Goal: Information Seeking & Learning: Stay updated

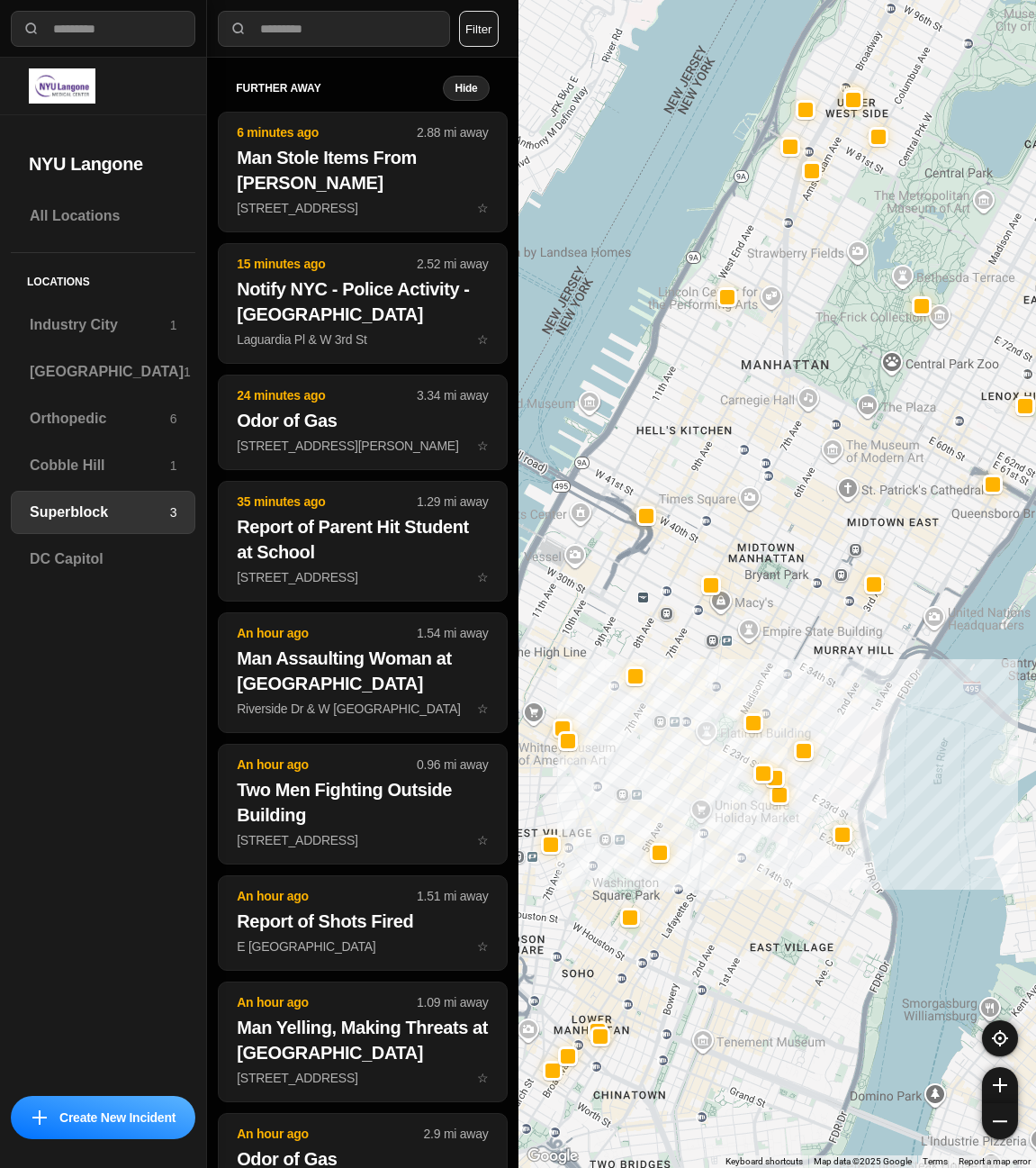
click at [473, 31] on button "Filter" at bounding box center [479, 28] width 39 height 36
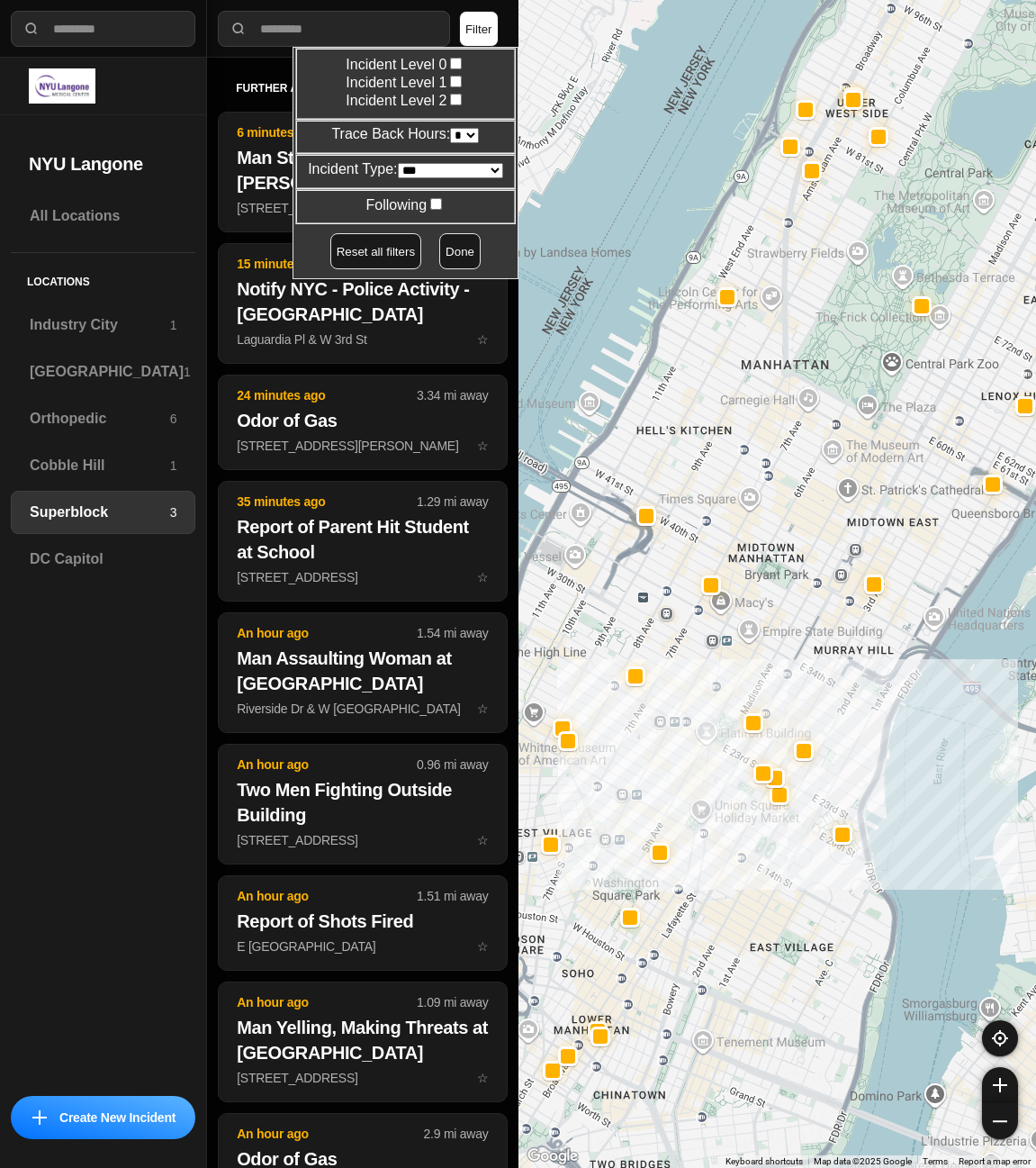
click at [457, 134] on select "* * * * **" at bounding box center [464, 135] width 29 height 15
select select "*"
click at [450, 128] on select "* * * * **" at bounding box center [464, 135] width 29 height 15
click at [439, 246] on button "Done" at bounding box center [460, 251] width 41 height 36
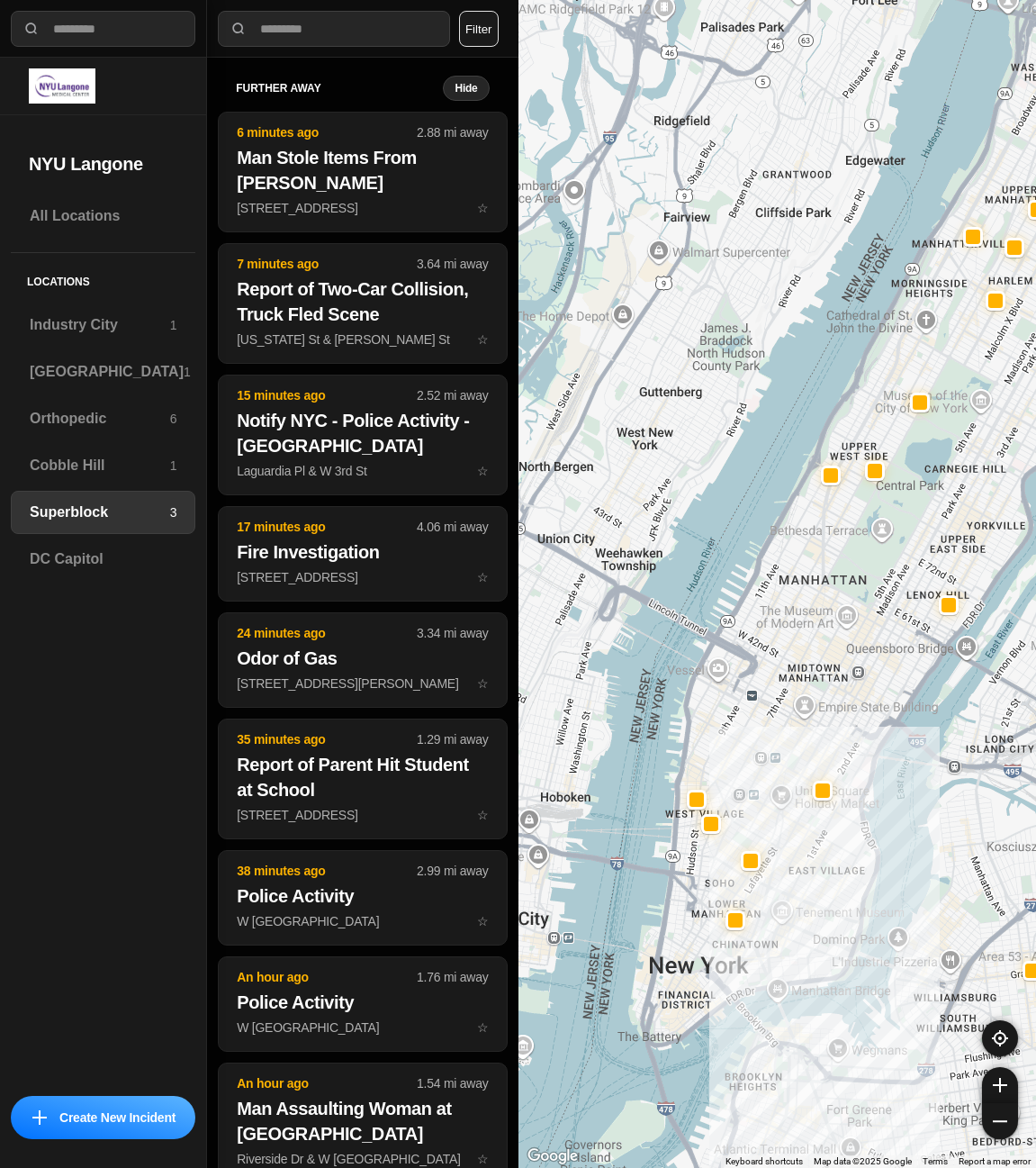
drag, startPoint x: 688, startPoint y: 512, endPoint x: 755, endPoint y: 686, distance: 186.5
click at [755, 686] on div at bounding box center [777, 584] width 518 height 1168
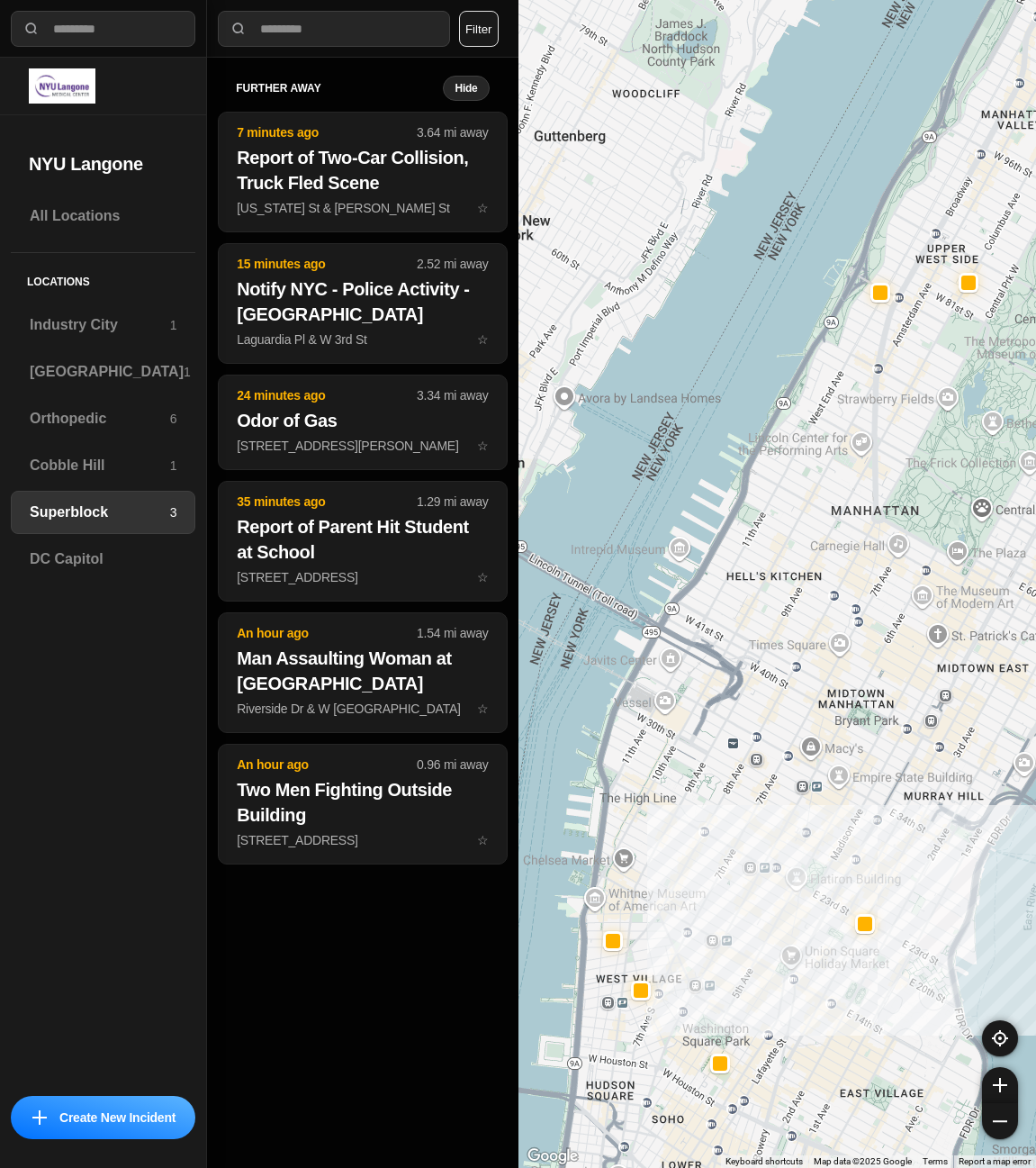
click at [726, 695] on div at bounding box center [777, 584] width 518 height 1168
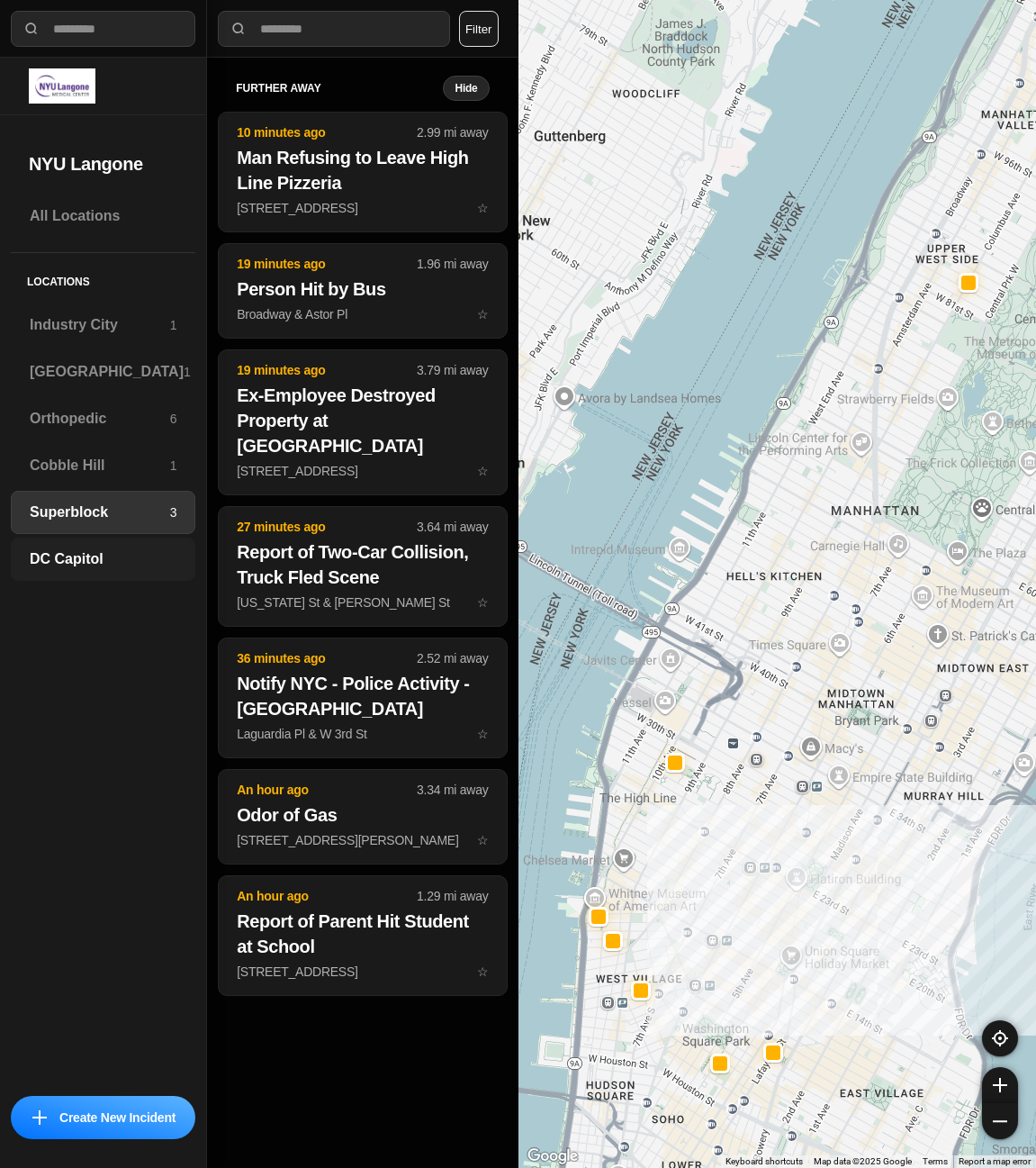
click at [75, 571] on div "DC Capitol" at bounding box center [102, 560] width 184 height 43
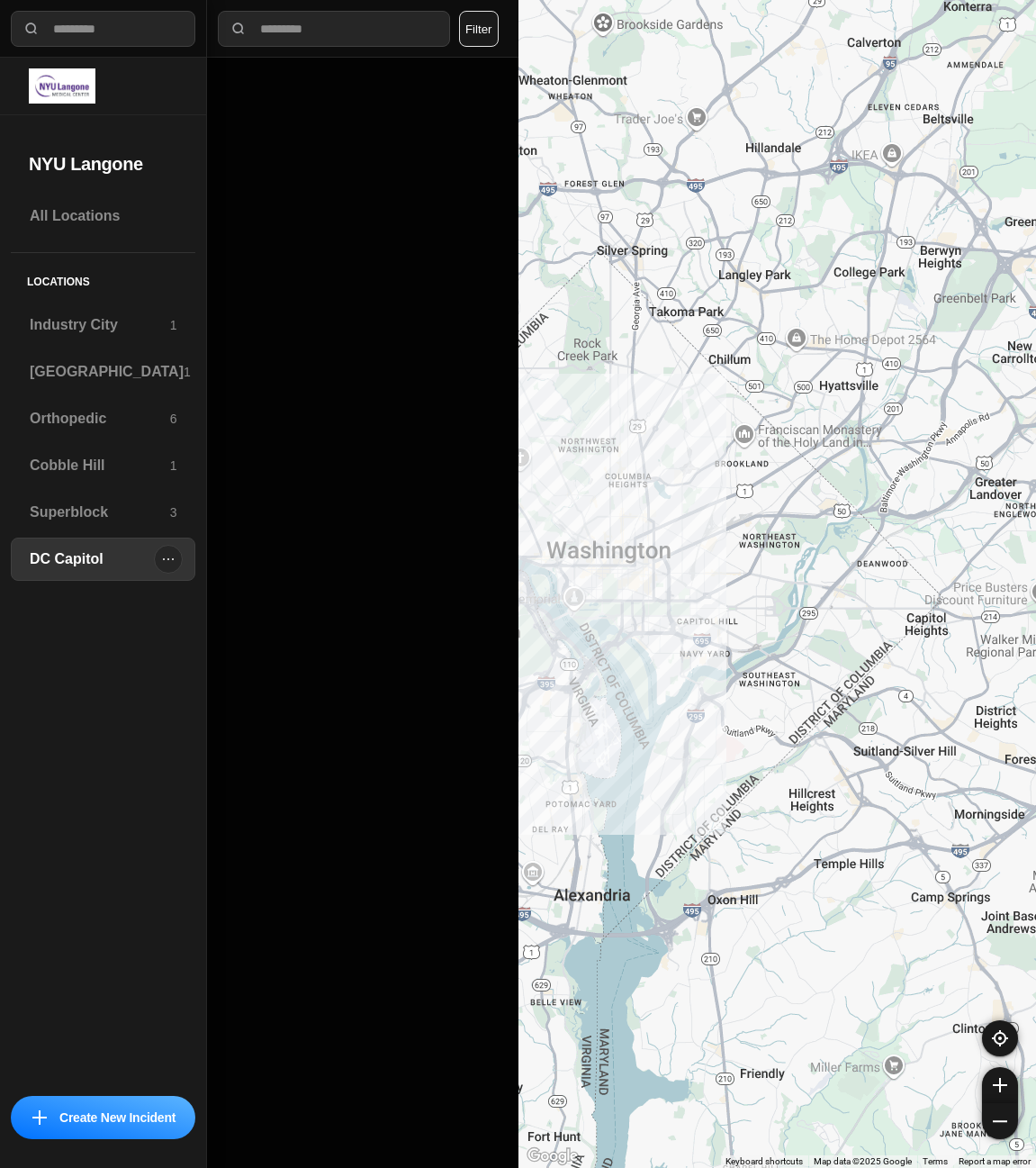
click at [93, 559] on h3 "DC Capitol" at bounding box center [92, 559] width 124 height 22
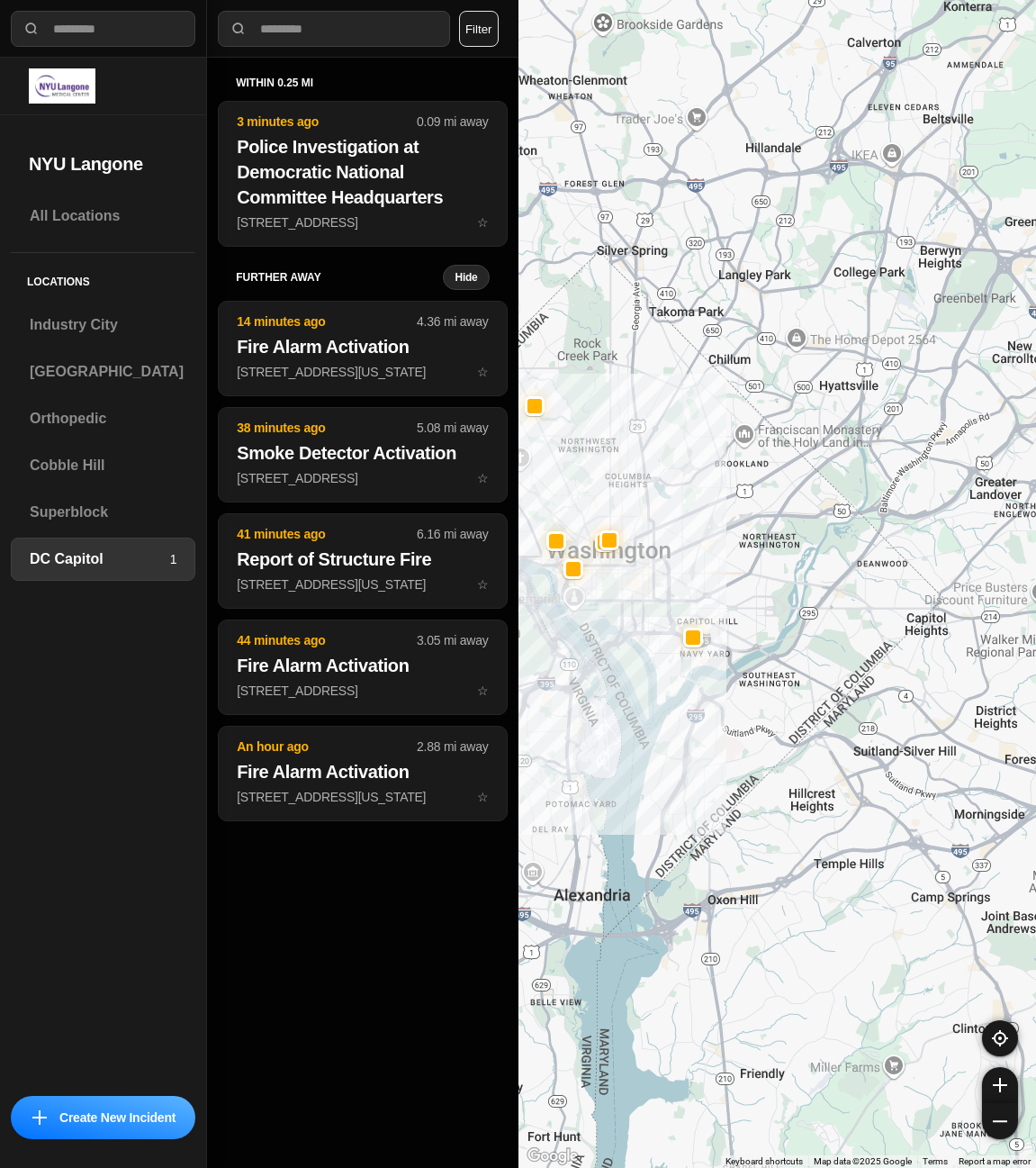
click at [690, 585] on div at bounding box center [777, 584] width 518 height 1168
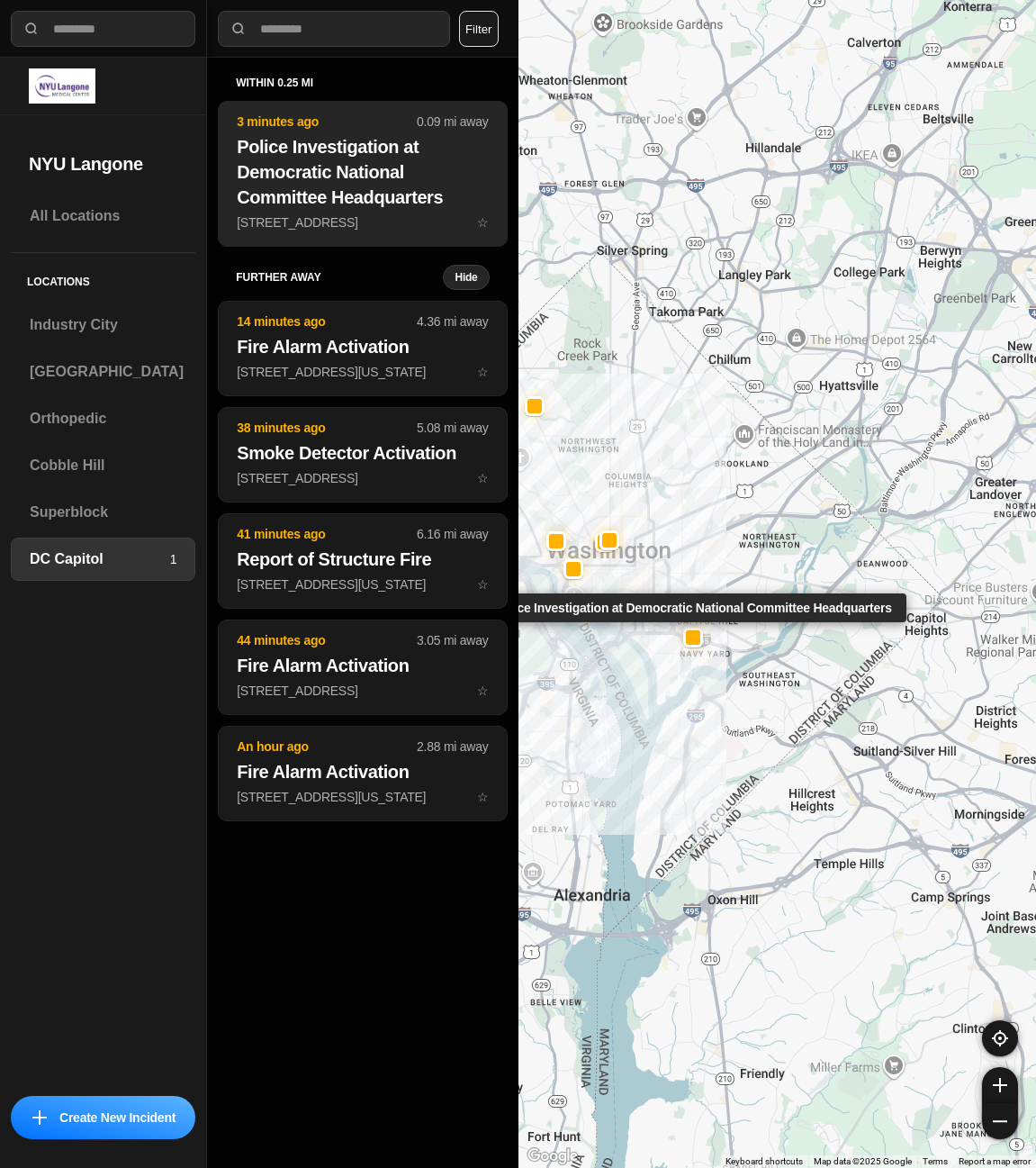
click at [400, 200] on h2 "Police Investigation at Democratic National Committee Headquarters" at bounding box center [362, 172] width 251 height 75
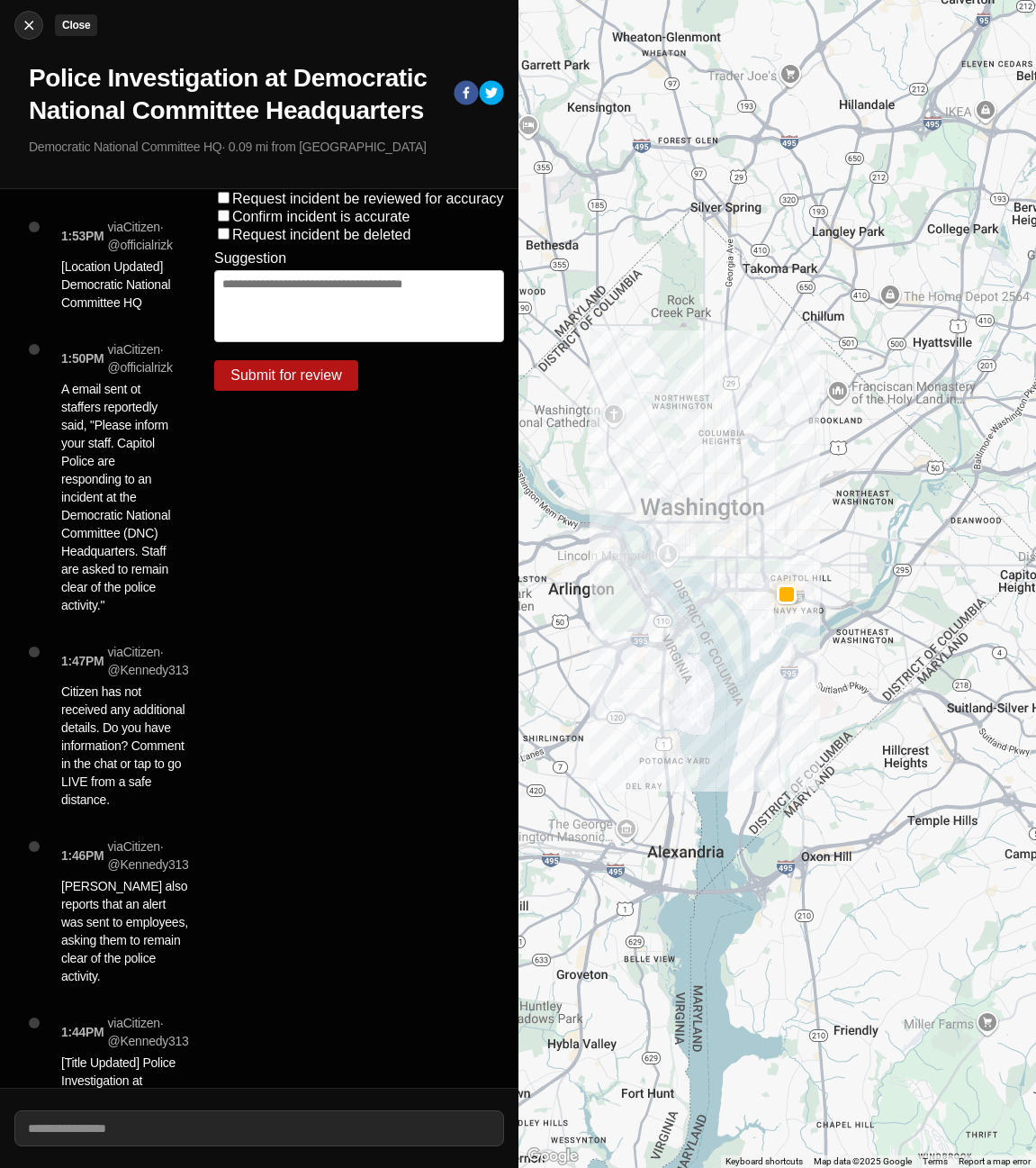
click at [28, 34] on button "Close" at bounding box center [28, 24] width 29 height 29
select select "*"
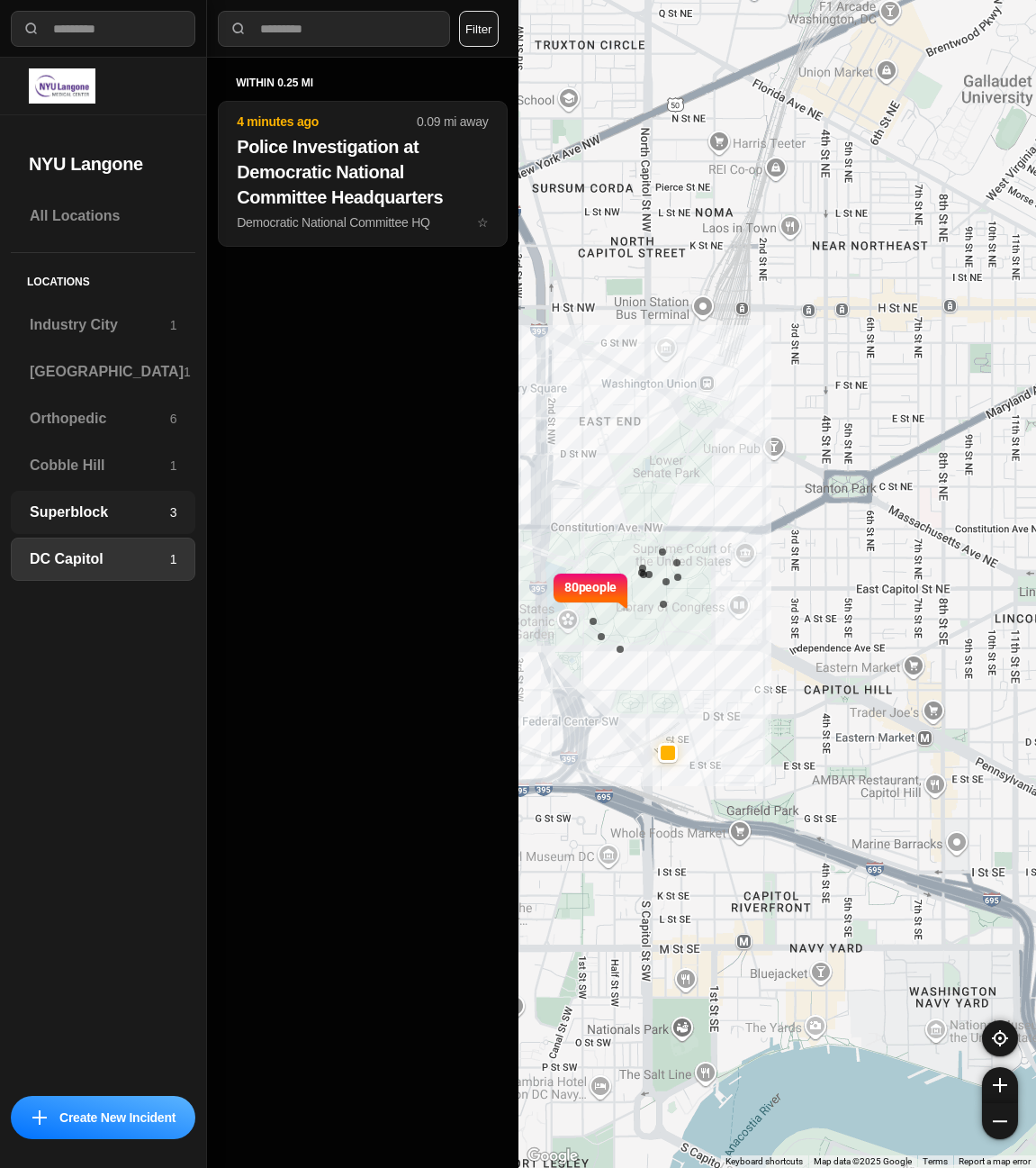
click at [63, 503] on h3 "Superblock" at bounding box center [100, 512] width 140 height 22
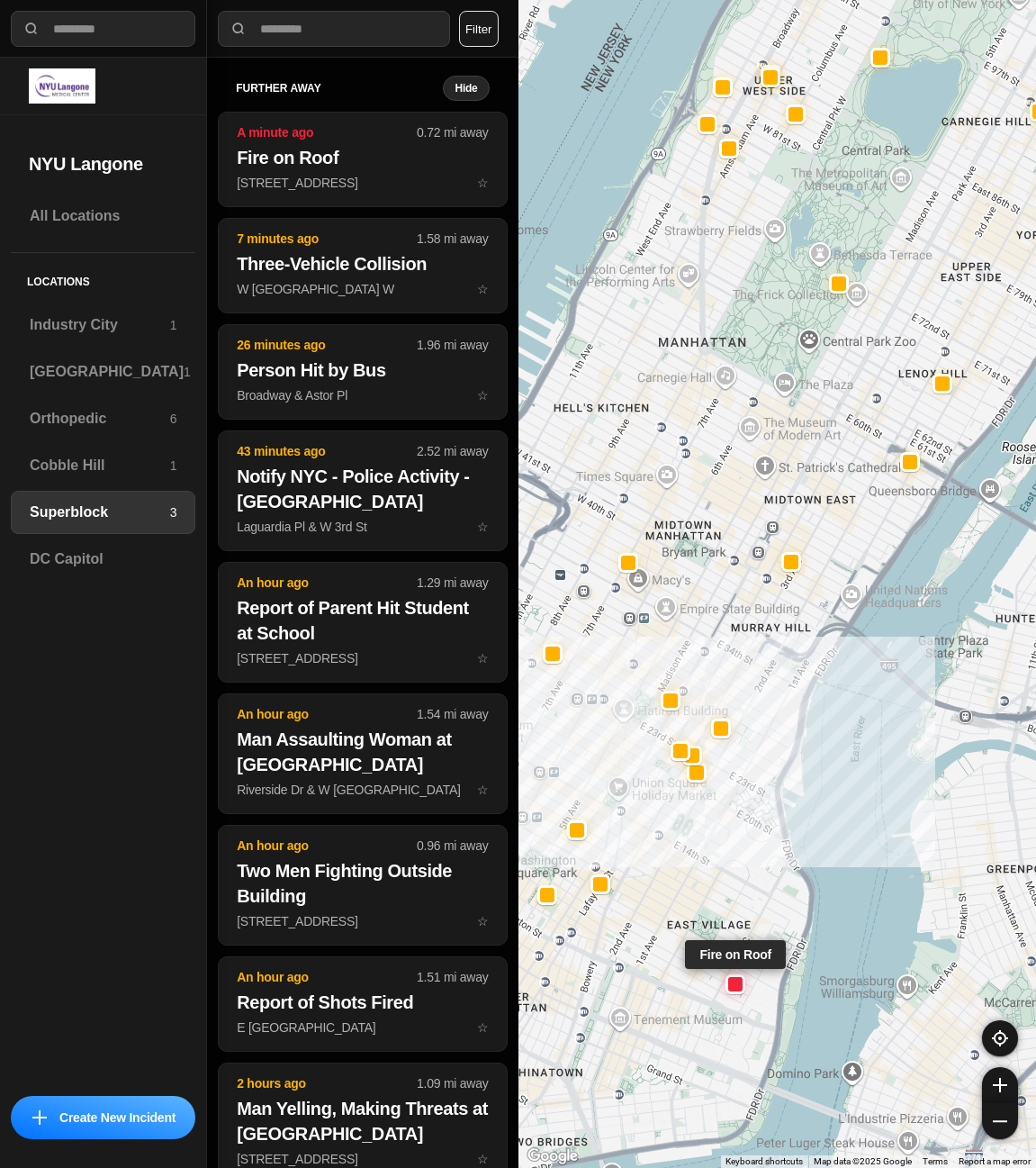
click at [735, 981] on div at bounding box center [734, 984] width 14 height 14
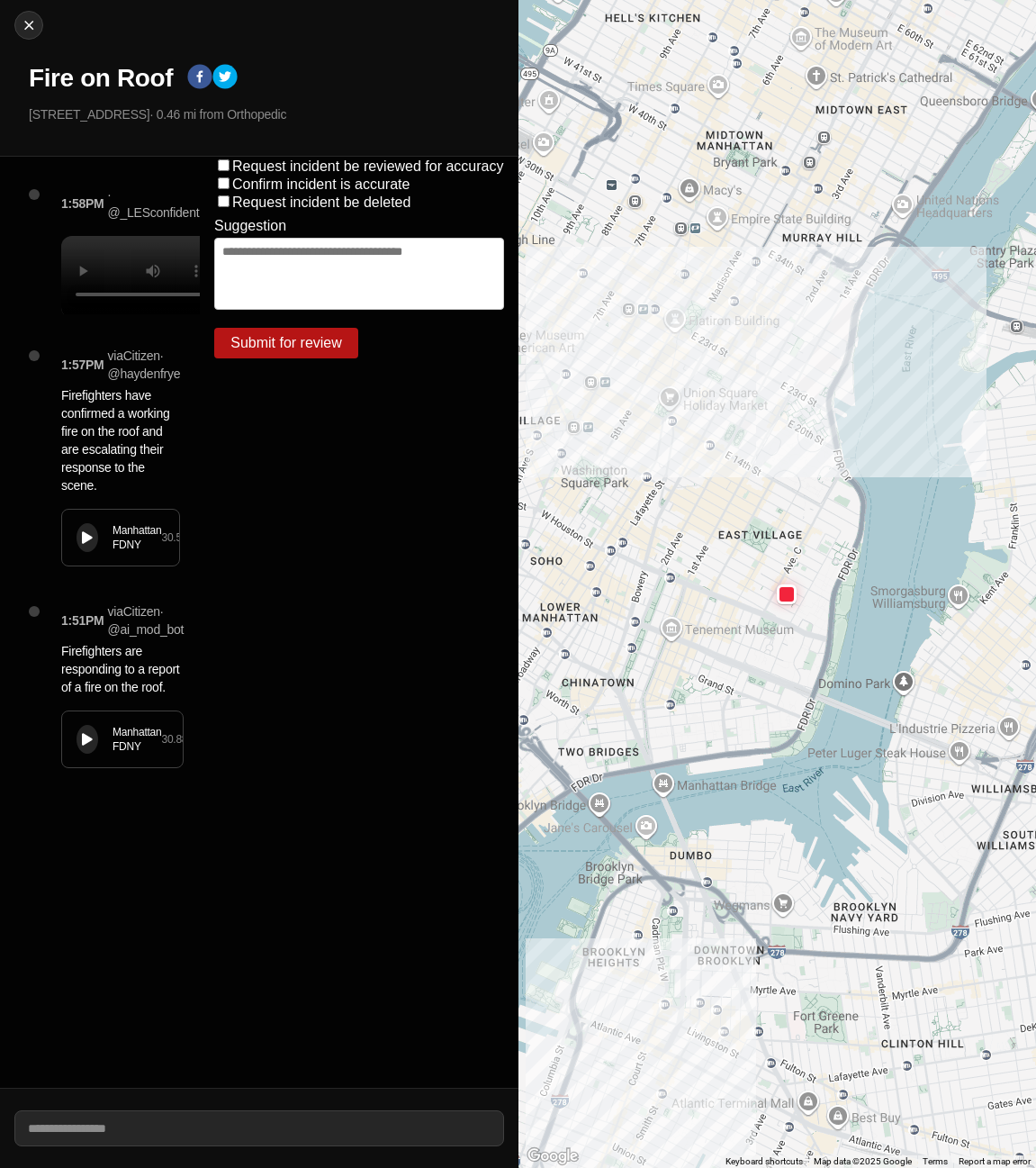
click at [760, 547] on div at bounding box center [777, 584] width 518 height 1168
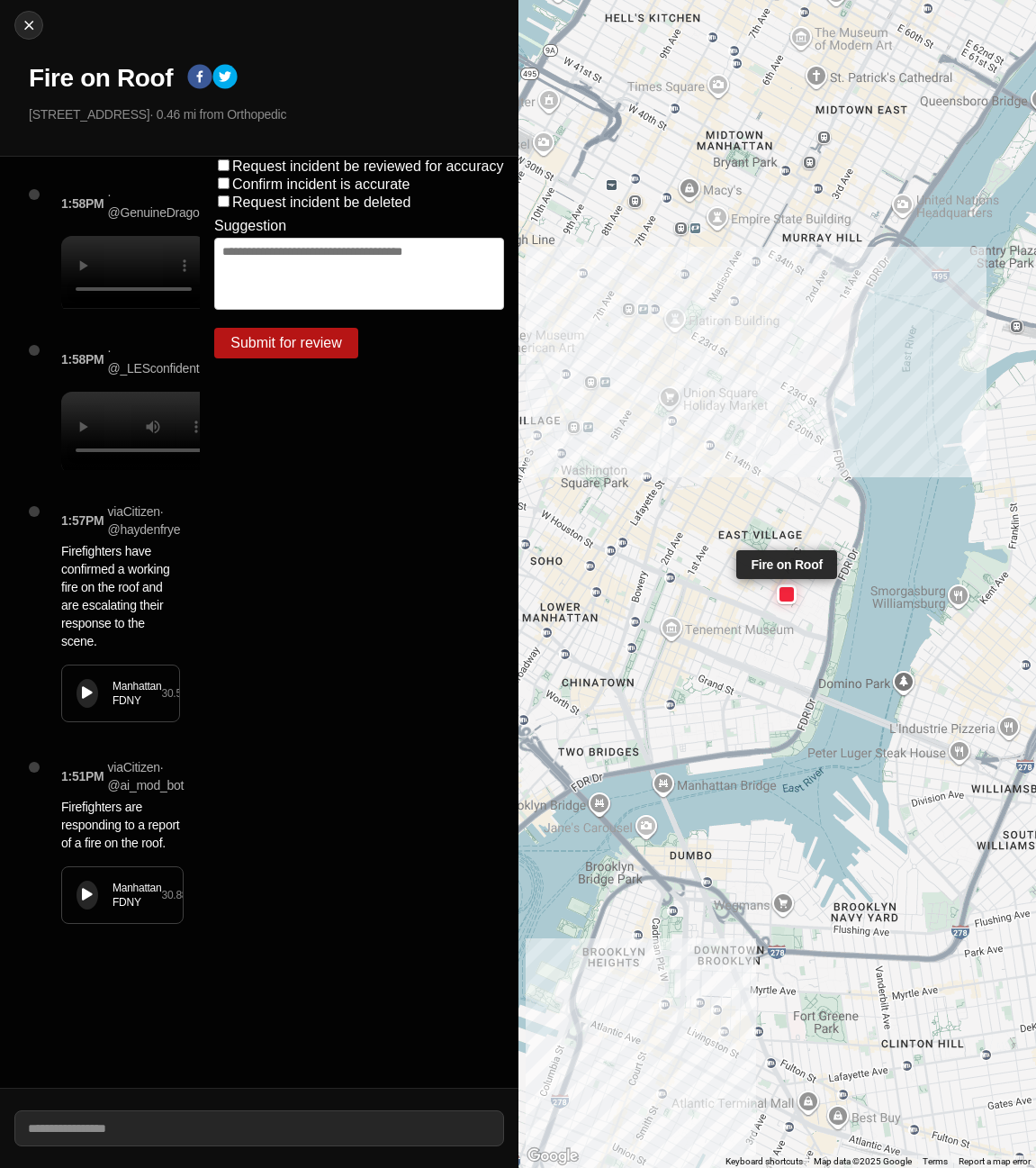
click at [792, 592] on div at bounding box center [786, 593] width 14 height 14
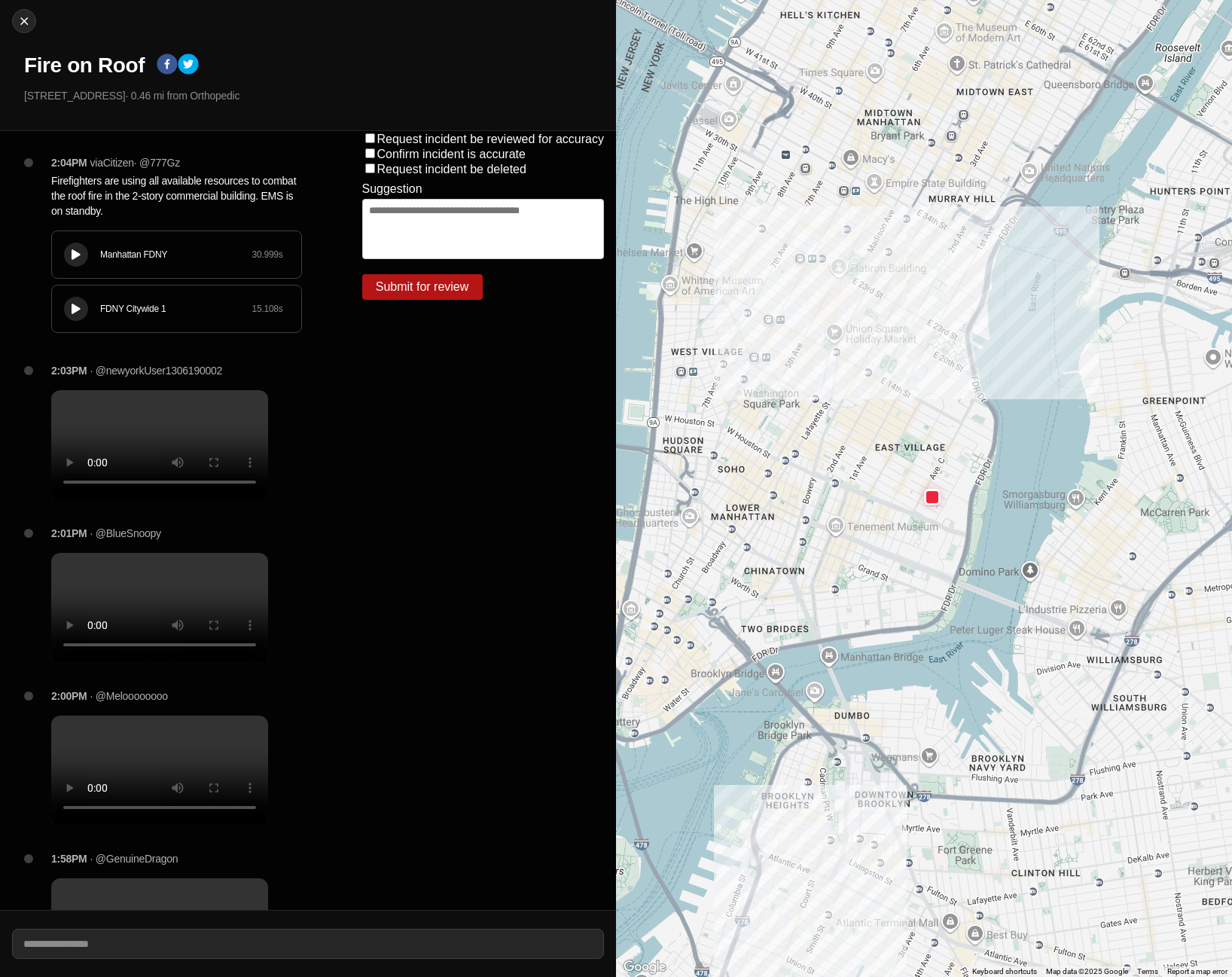
click at [71, 252] on div at bounding box center [76, 255] width 15 height 11
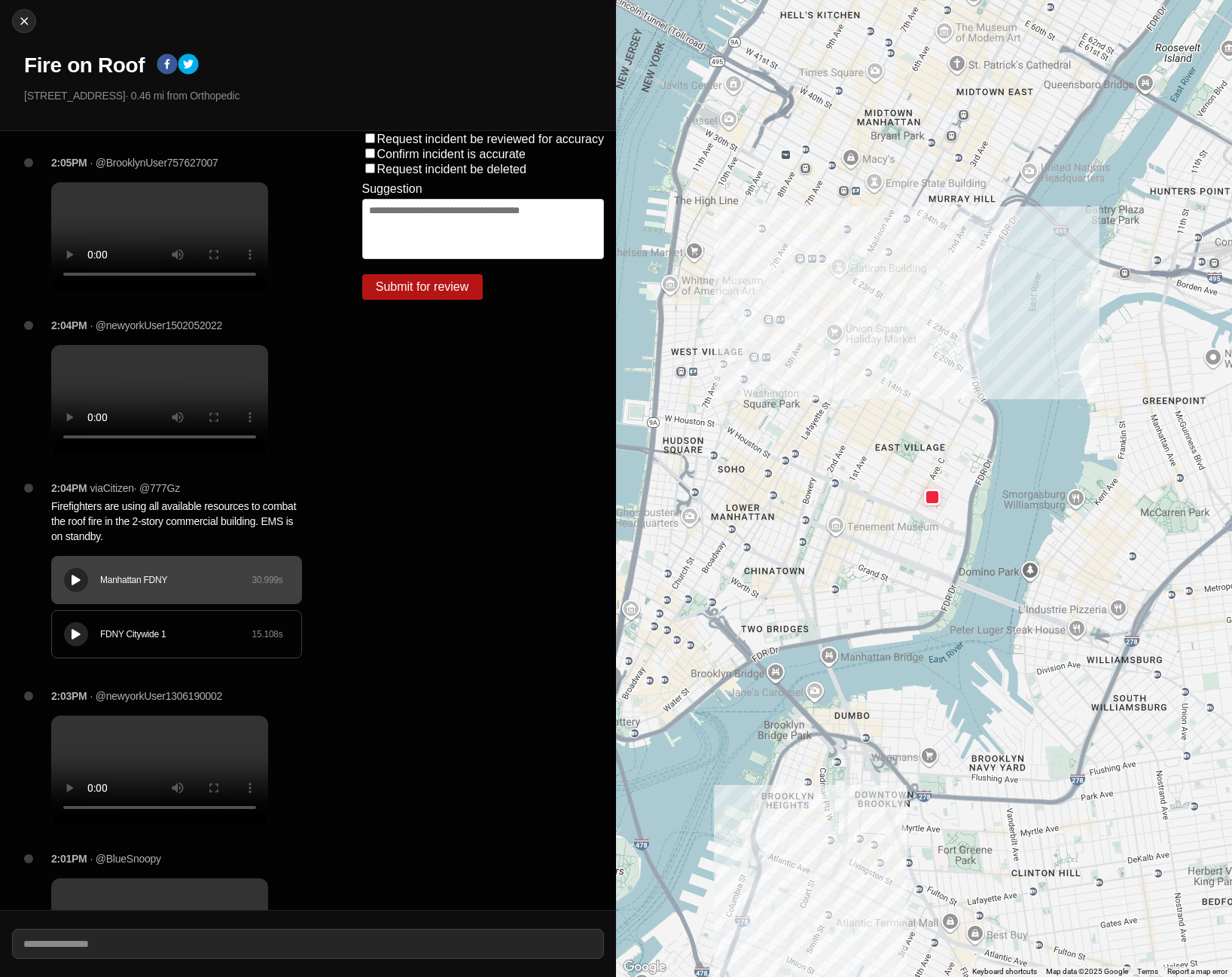
click at [174, 248] on video at bounding box center [160, 237] width 217 height 109
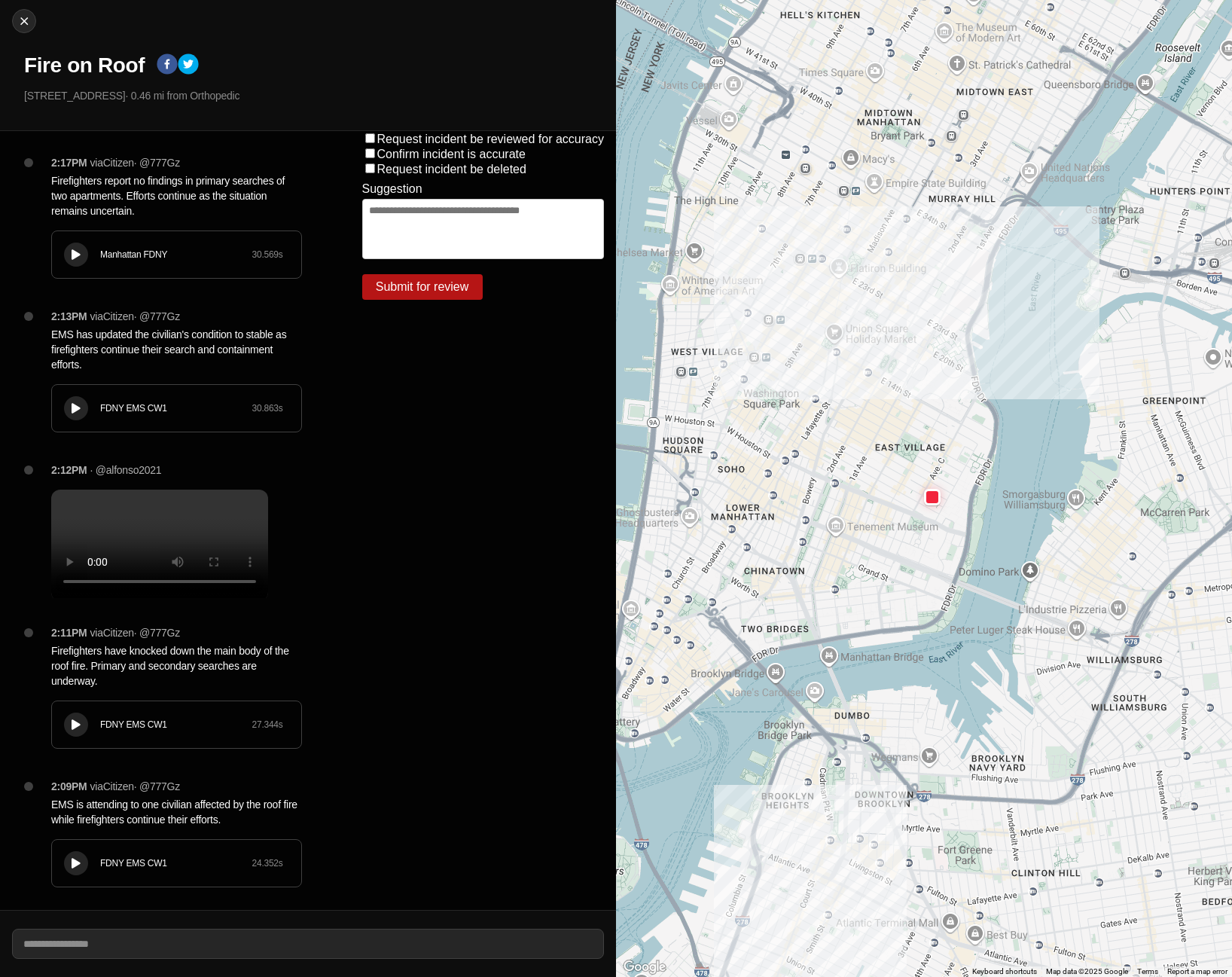
click at [76, 259] on icon at bounding box center [76, 255] width 9 height 9
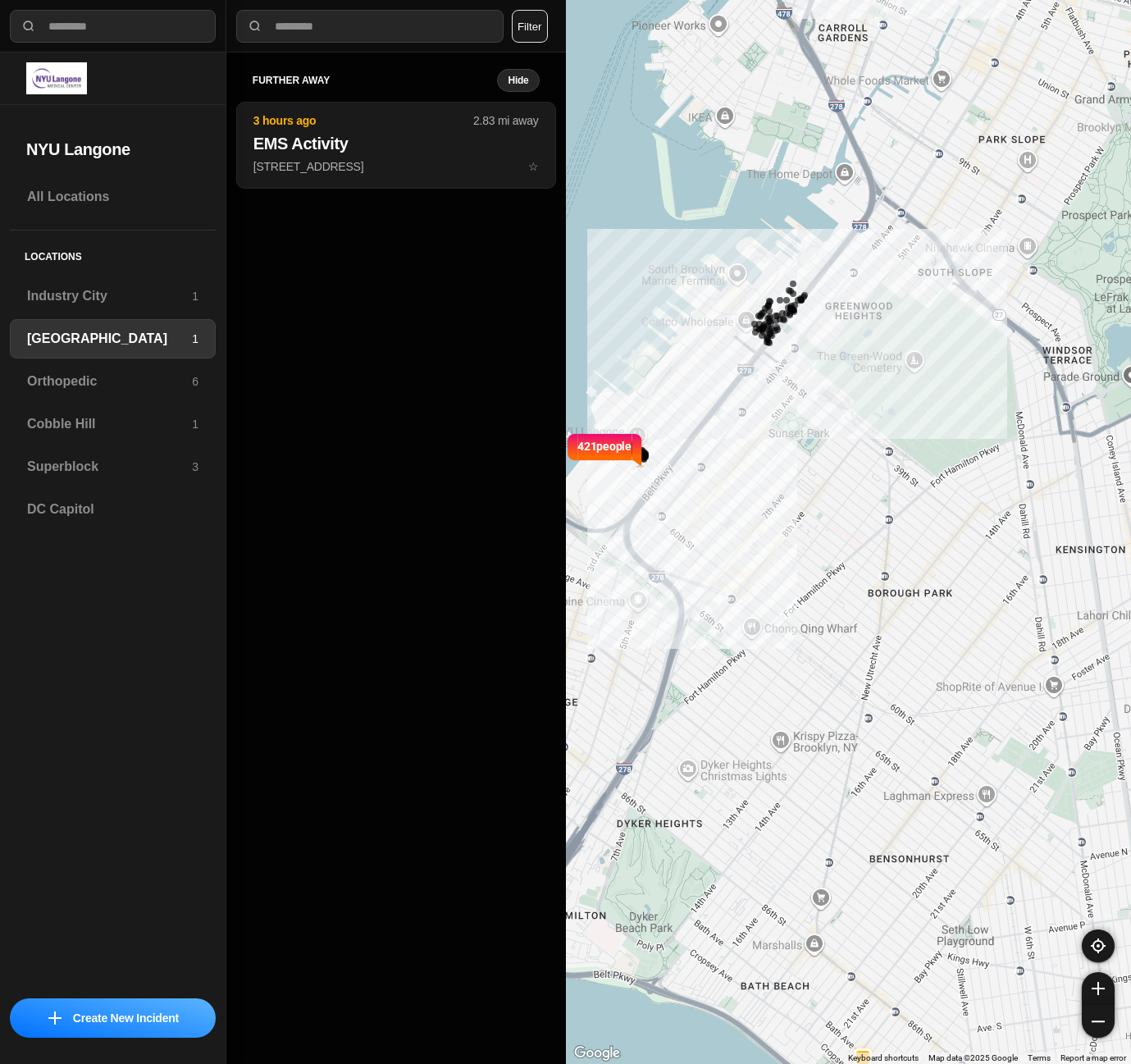
click at [532, 33] on button "Filter" at bounding box center [530, 26] width 36 height 33
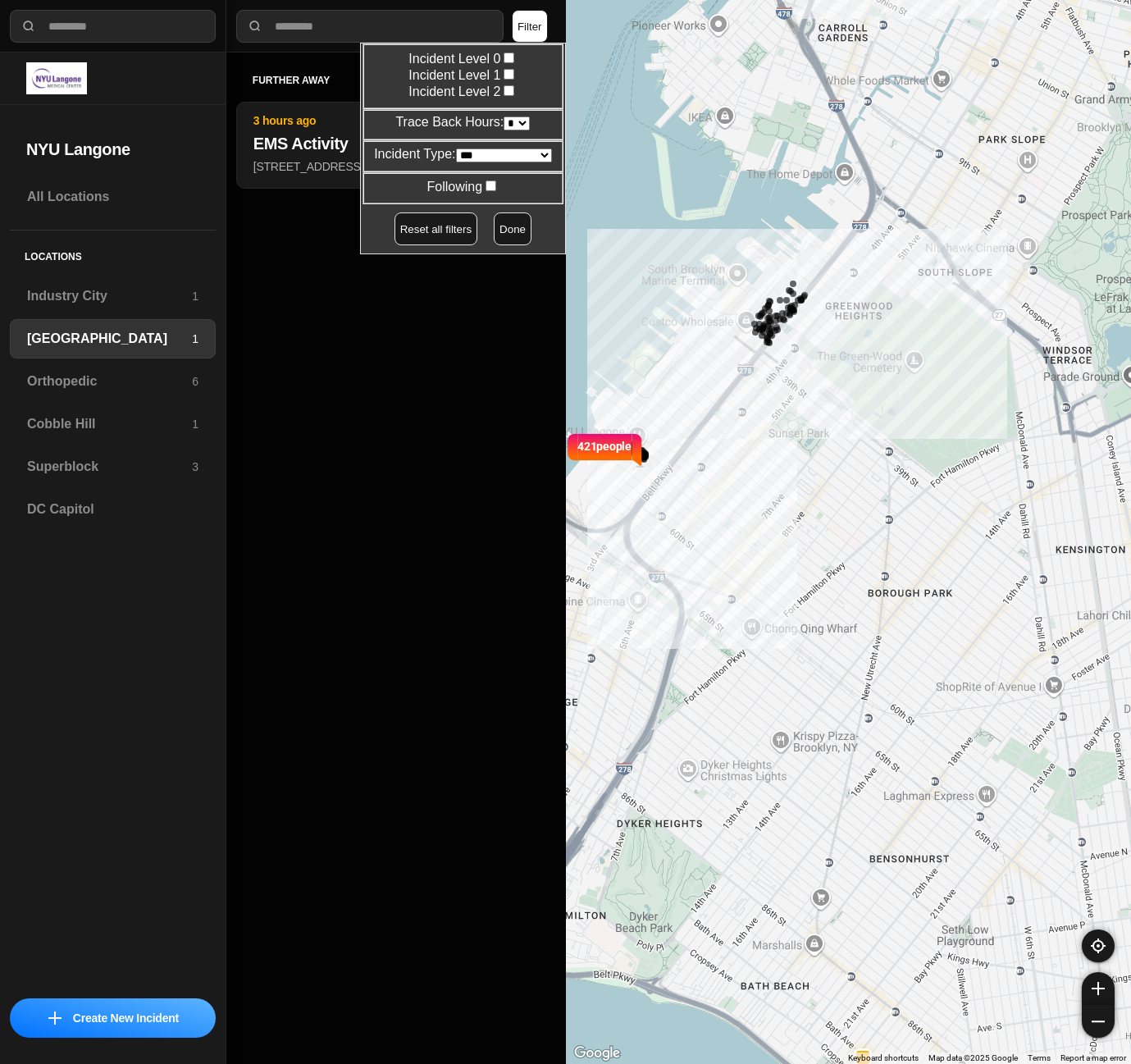
click at [517, 123] on select "* * * * **" at bounding box center [517, 123] width 27 height 14
select select "*"
click at [504, 117] on select "* * * * **" at bounding box center [517, 123] width 27 height 14
click at [500, 235] on button "Done" at bounding box center [512, 229] width 38 height 33
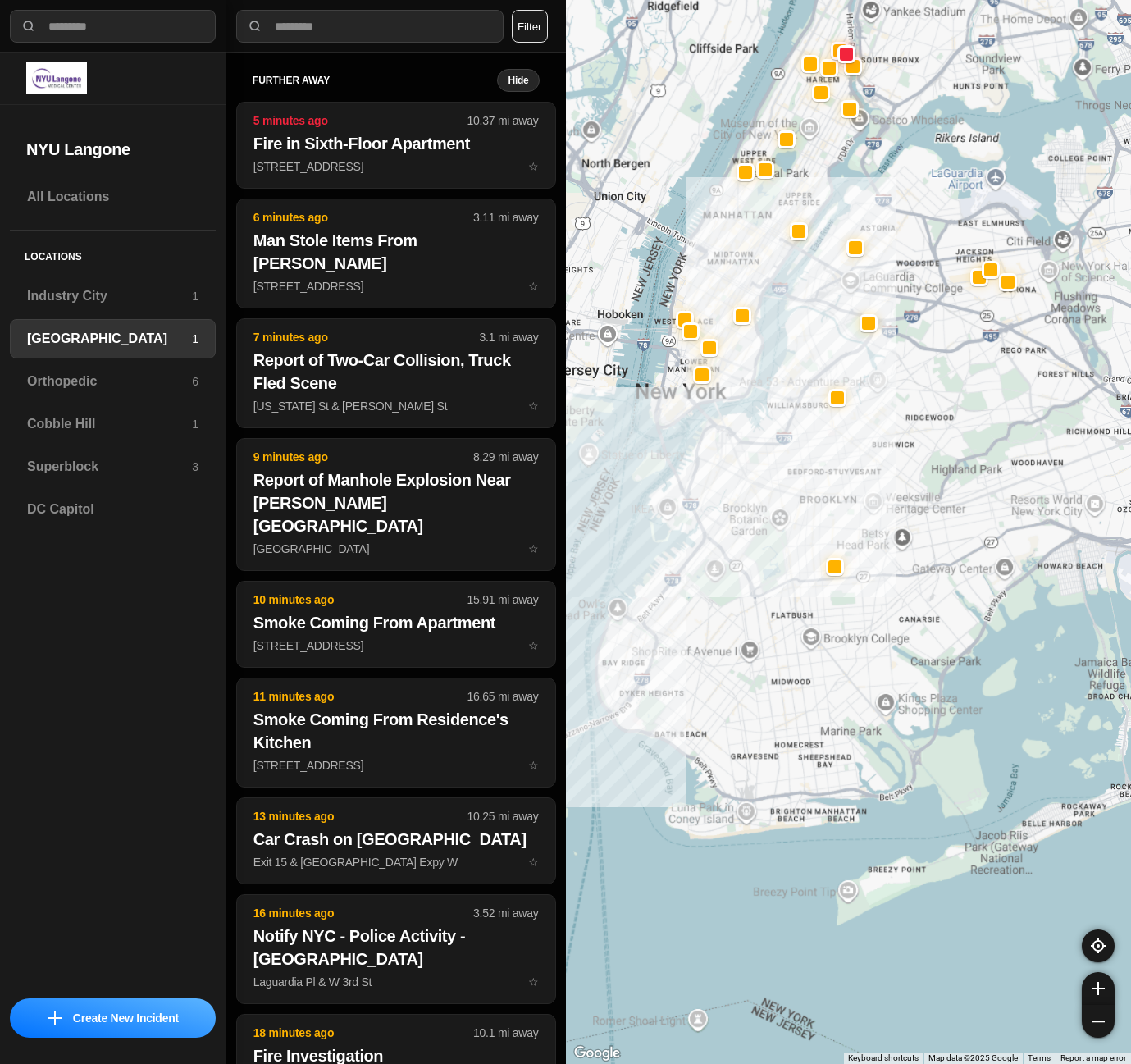
drag, startPoint x: 766, startPoint y: 613, endPoint x: 659, endPoint y: 632, distance: 108.7
click at [659, 632] on div at bounding box center [849, 532] width 566 height 1064
